Goal: Task Accomplishment & Management: Manage account settings

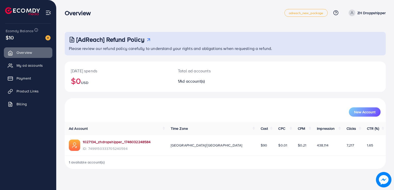
click at [96, 143] on link "1027134_zhdropshipper_1746032248584" at bounding box center [117, 142] width 68 height 5
